Goal: Learn about a topic

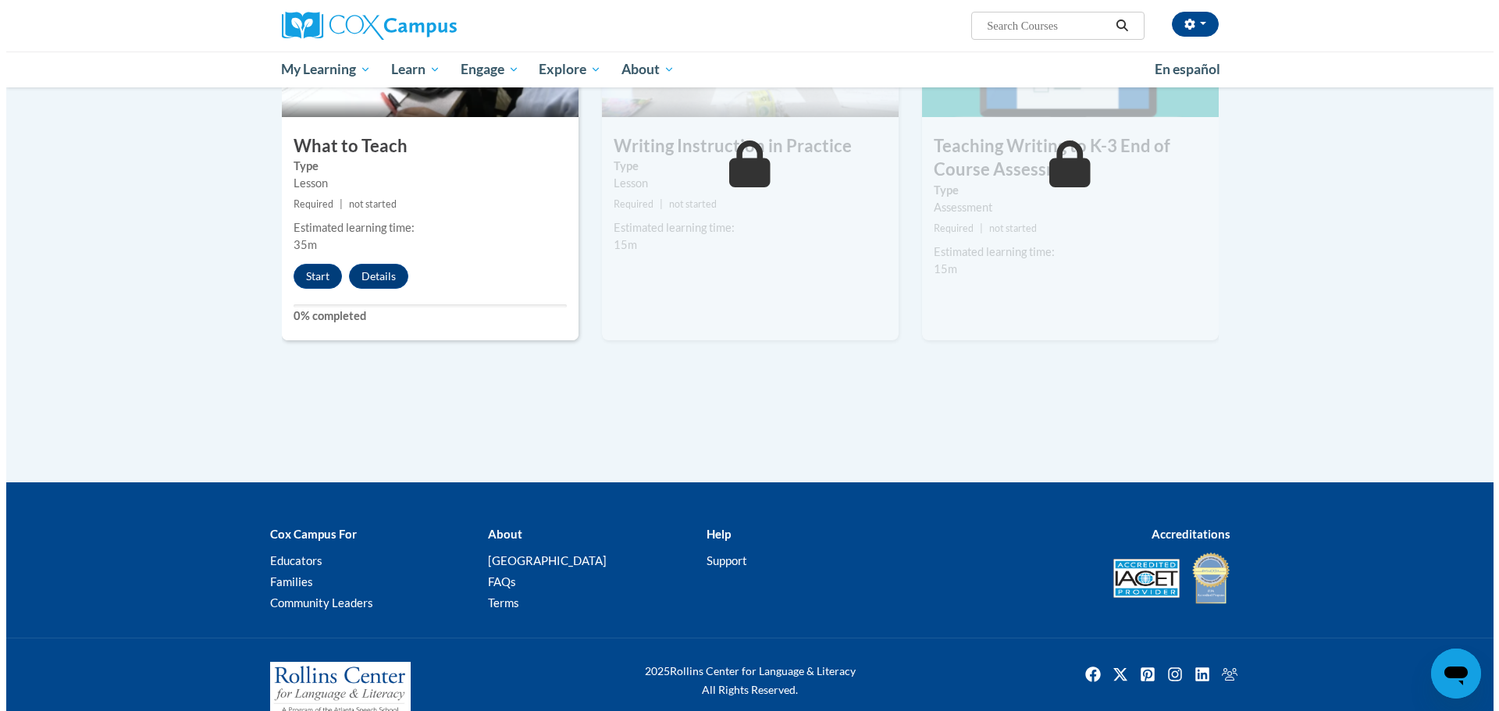
scroll to position [703, 0]
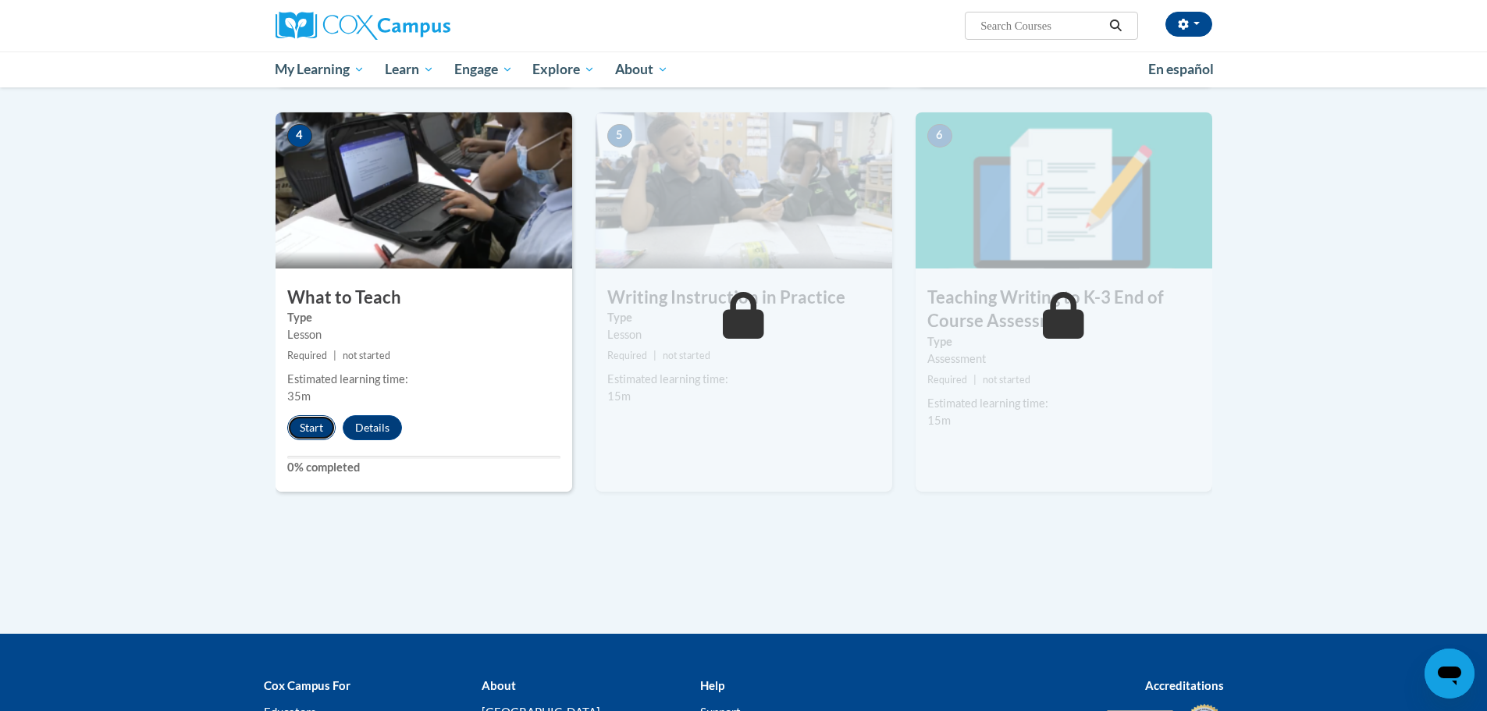
click at [308, 429] on button "Start" at bounding box center [311, 427] width 48 height 25
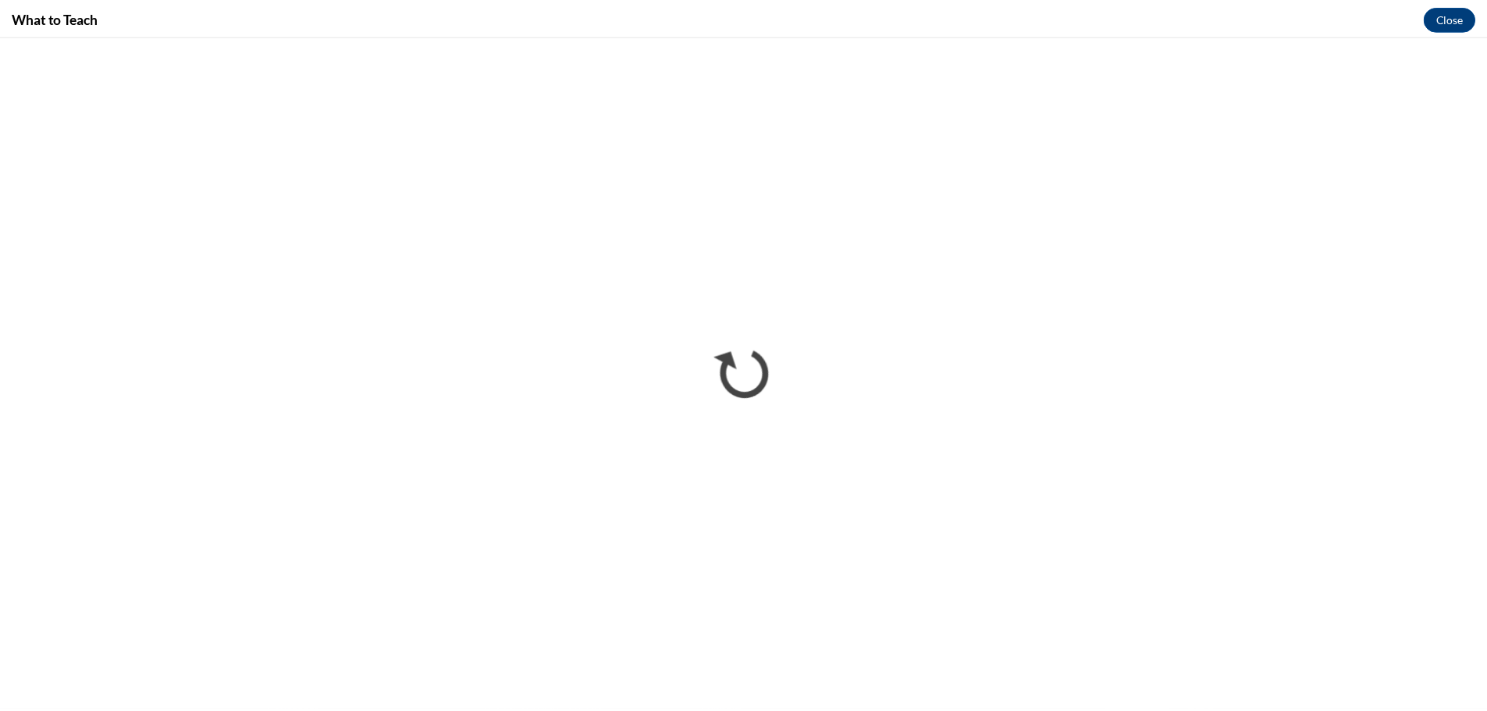
scroll to position [0, 0]
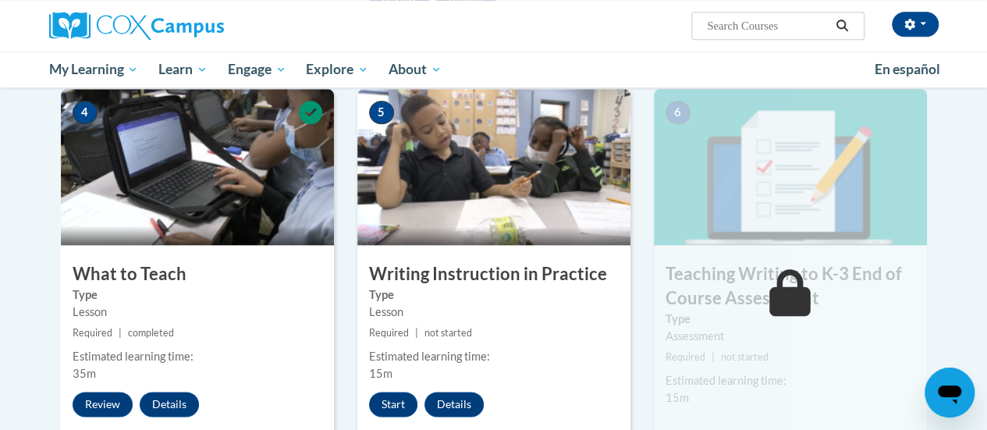
scroll to position [703, 0]
